Goal: Use online tool/utility: Utilize a website feature to perform a specific function

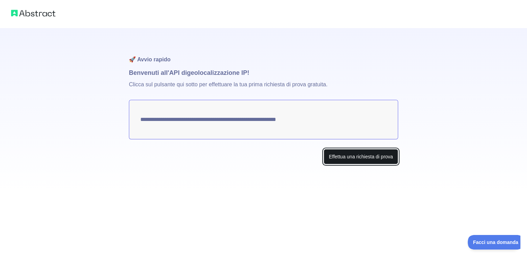
click at [358, 157] on font "Effettua una richiesta di prova" at bounding box center [361, 157] width 64 height 6
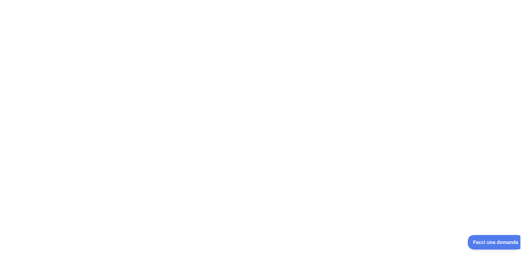
click at [489, 244] on button "Facci una domanda" at bounding box center [498, 241] width 56 height 15
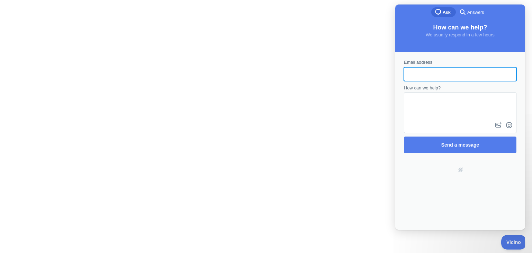
click at [367, 146] on div at bounding box center [266, 126] width 532 height 253
click at [317, 51] on div at bounding box center [266, 126] width 532 height 253
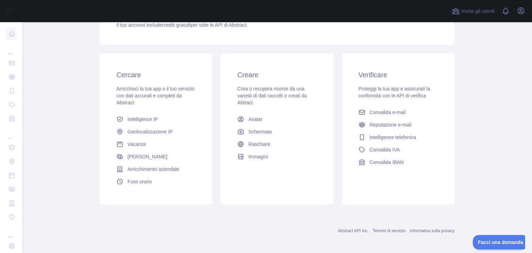
scroll to position [92, 0]
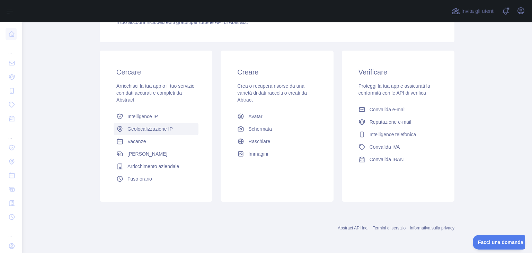
click at [159, 132] on link "Geolocalizzazione IP" at bounding box center [156, 129] width 85 height 12
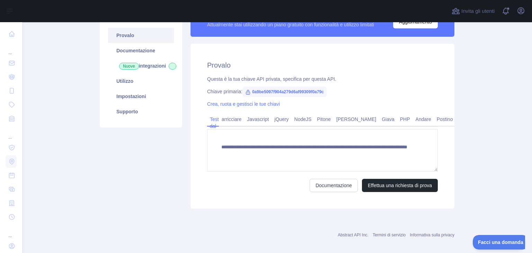
scroll to position [76, 0]
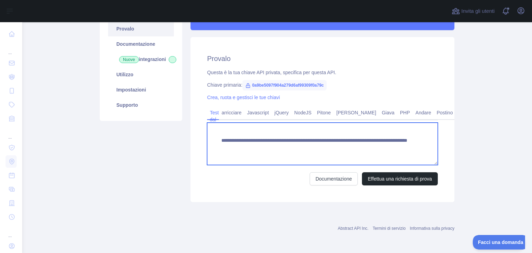
drag, startPoint x: 377, startPoint y: 149, endPoint x: 348, endPoint y: 147, distance: 29.2
click at [348, 147] on textarea "**********" at bounding box center [322, 144] width 231 height 42
paste textarea "********"
type textarea "**********"
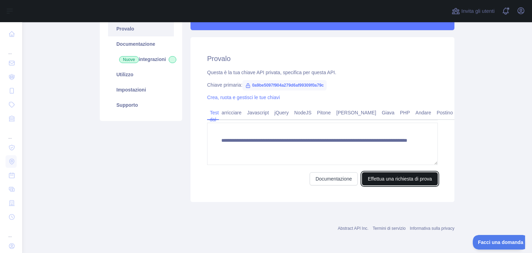
click at [404, 181] on font "Effettua una richiesta di prova" at bounding box center [400, 179] width 64 height 6
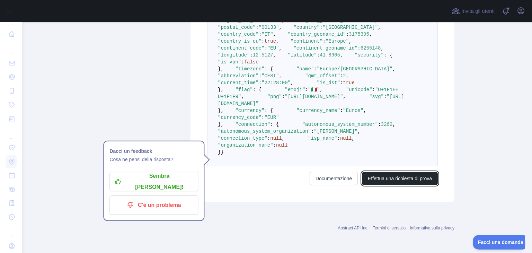
scroll to position [370, 0]
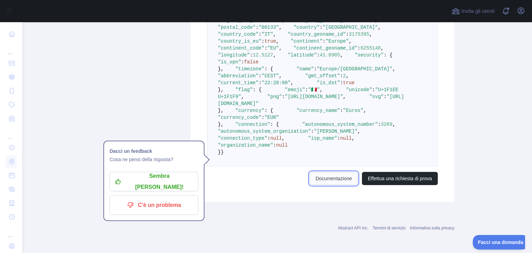
click at [340, 181] on font "Documentazione" at bounding box center [334, 179] width 36 height 6
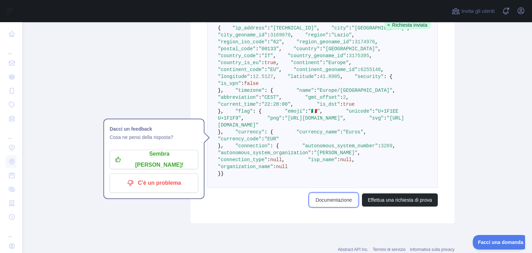
scroll to position [233, 0]
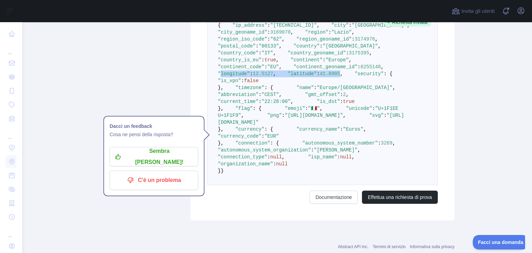
drag, startPoint x: 229, startPoint y: 129, endPoint x: 276, endPoint y: 137, distance: 47.2
click at [276, 137] on code "{ "ip_address" : "[TECHNICAL_ID]" , "city" : "[GEOGRAPHIC_DATA]" , "city_geonam…" at bounding box center [320, 98] width 204 height 151
copy code "longitude" : 12.5127 , "latitude" : 41.8905"
click at [344, 174] on pre "{ "ip_address" : "[TECHNICAL_ID]" , "city" : "[GEOGRAPHIC_DATA]" , "city_geonam…" at bounding box center [322, 98] width 231 height 174
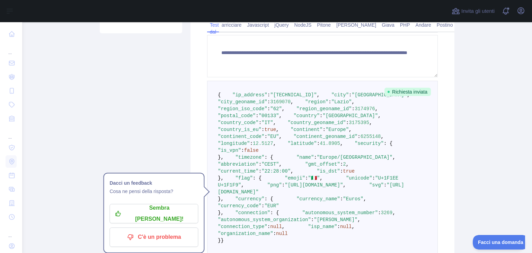
scroll to position [0, 0]
